Goal: Task Accomplishment & Management: Use online tool/utility

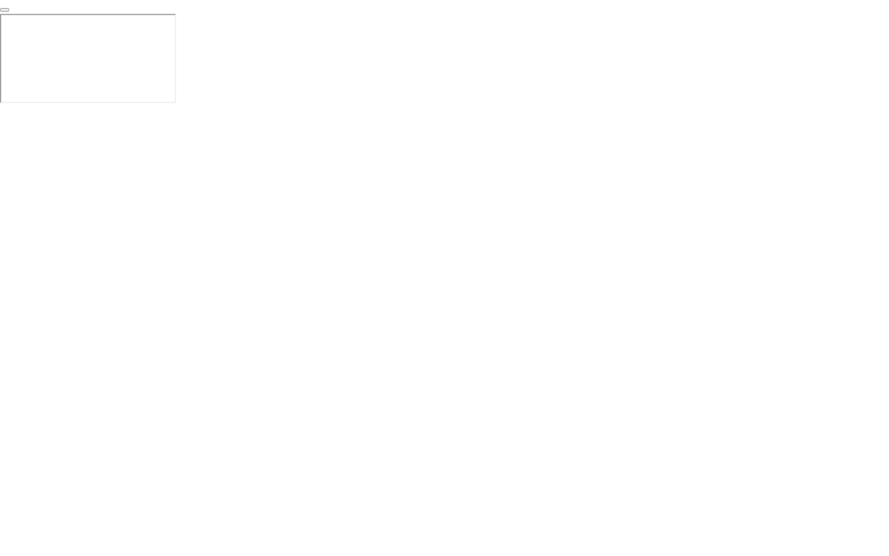
click img
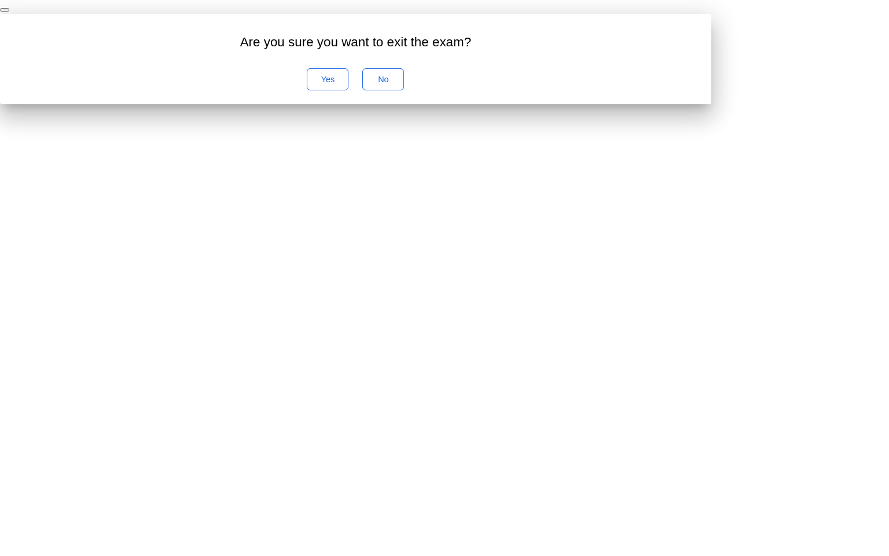
drag, startPoint x: 498, startPoint y: 245, endPoint x: 470, endPoint y: 325, distance: 84.7
click at [472, 104] on div "Are you sure you want to exit the exam? Yes No" at bounding box center [444, 59] width 889 height 90
click at [400, 84] on div "No" at bounding box center [383, 79] width 34 height 9
click div "End Proctoring Session"
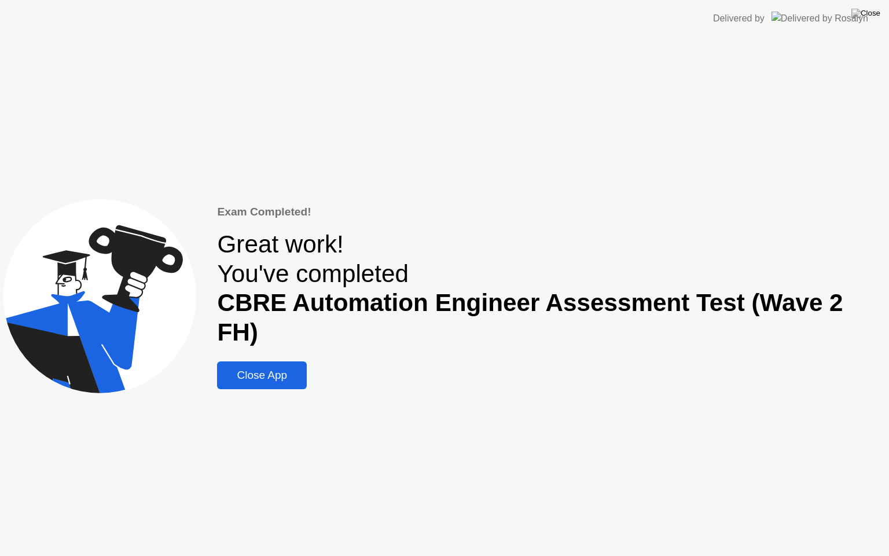
click at [261, 369] on div "Close App" at bounding box center [261, 375] width 83 height 13
